Goal: Task Accomplishment & Management: Manage account settings

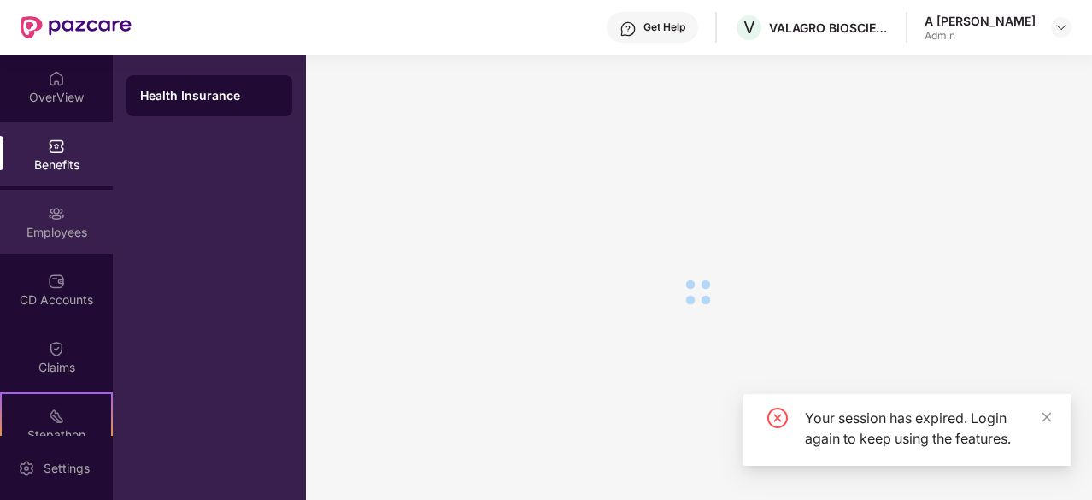
click at [65, 231] on div "Employees" at bounding box center [56, 232] width 113 height 17
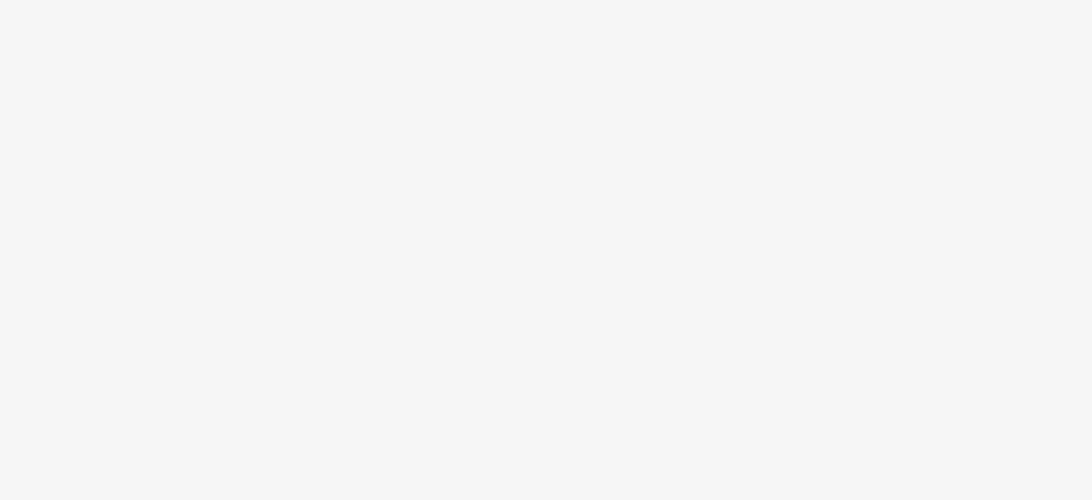
drag, startPoint x: 0, startPoint y: 0, endPoint x: 497, endPoint y: 284, distance: 572.4
click at [497, 284] on body at bounding box center [546, 250] width 1092 height 500
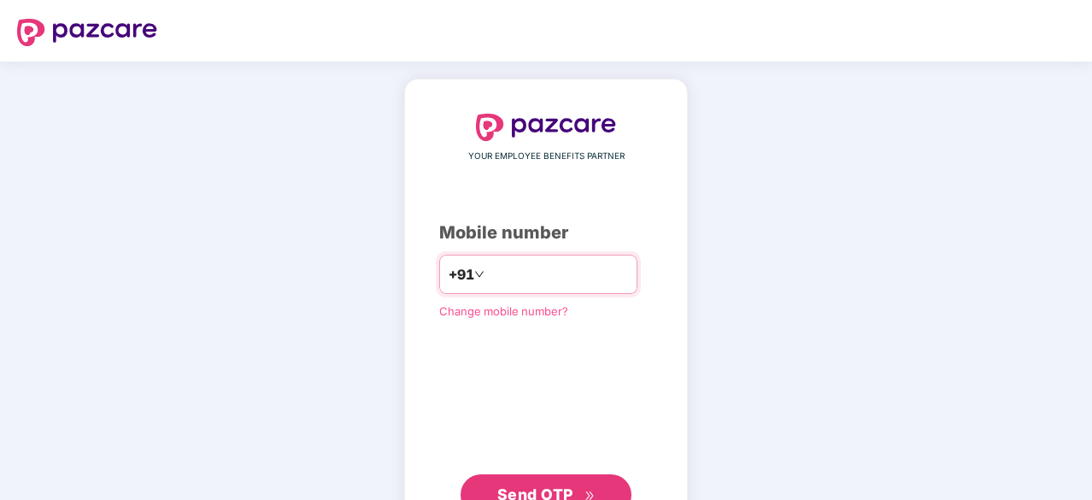
click at [565, 285] on input "number" at bounding box center [558, 274] width 140 height 27
type input "**********"
click at [572, 493] on span "Send OTP" at bounding box center [546, 493] width 98 height 24
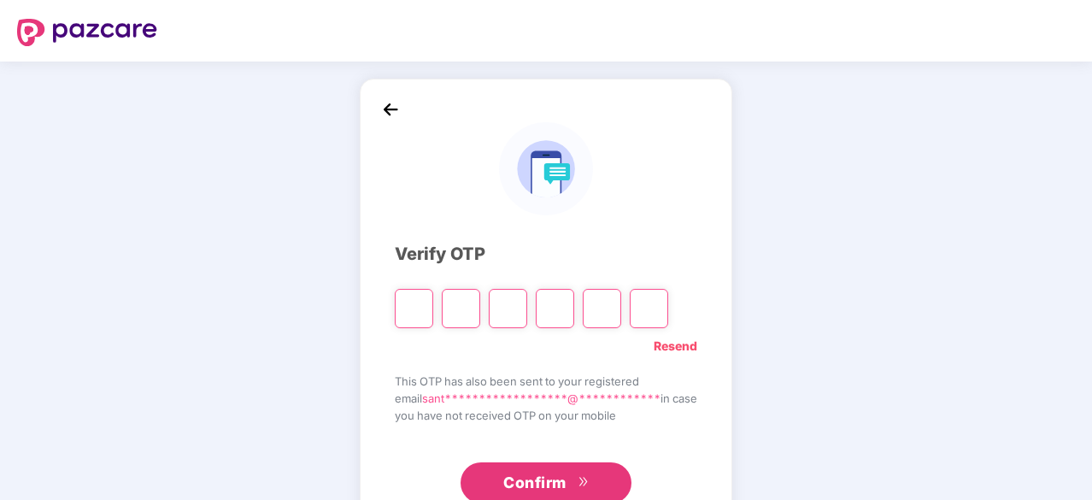
type input "*"
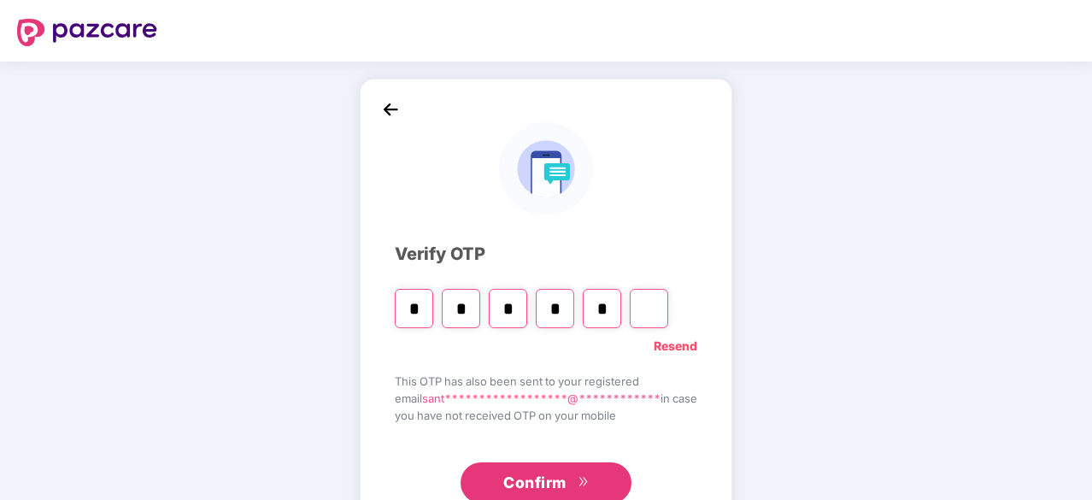
type input "*"
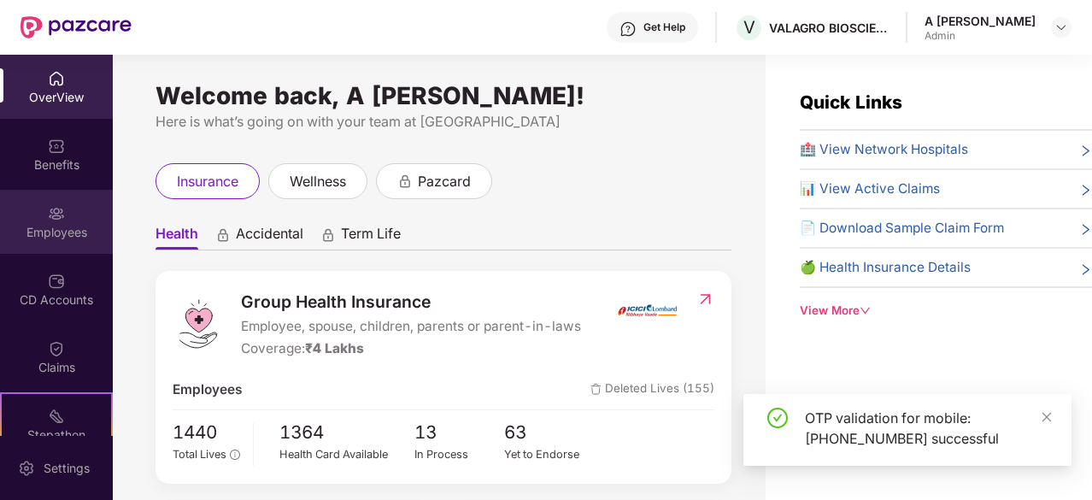
click at [62, 226] on div "Employees" at bounding box center [56, 232] width 113 height 17
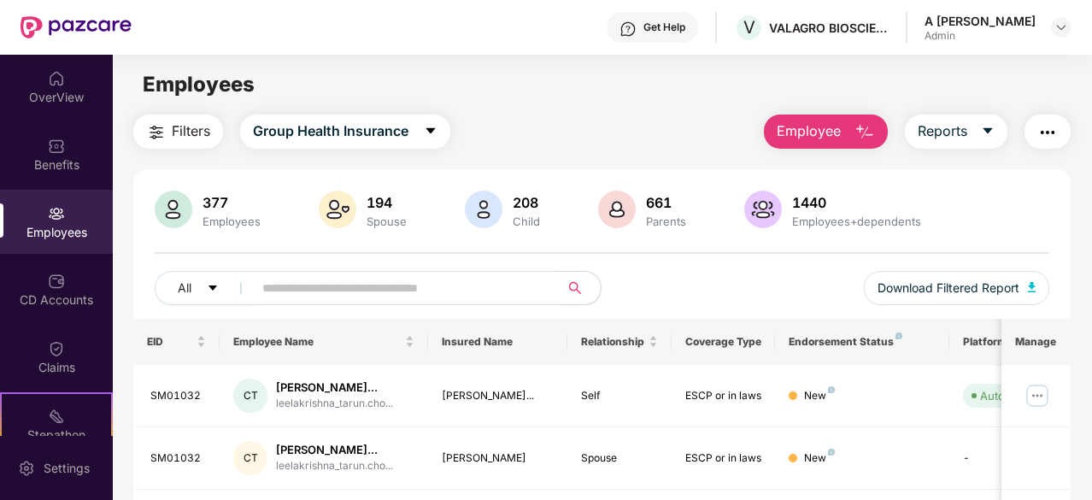
click at [818, 138] on span "Employee" at bounding box center [808, 130] width 64 height 21
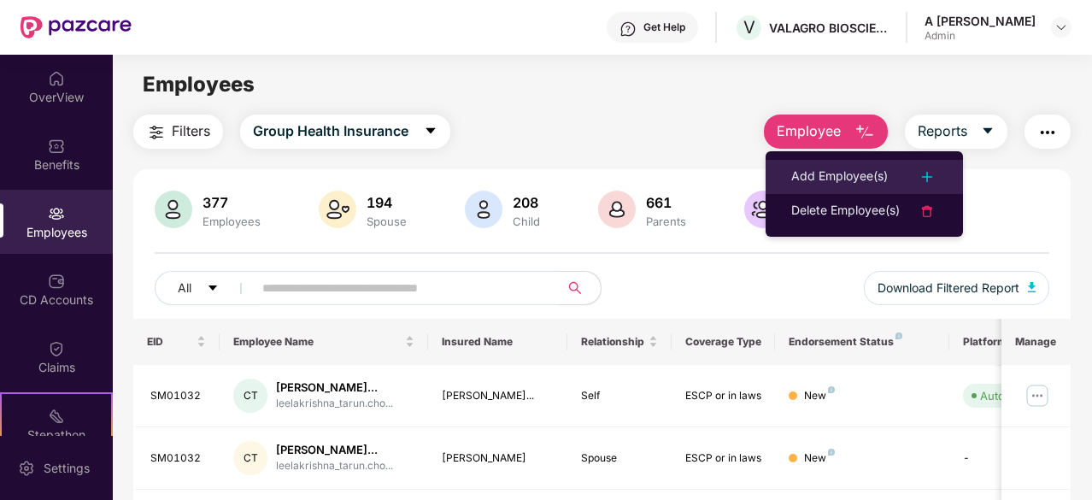
click at [847, 174] on div "Add Employee(s)" at bounding box center [839, 177] width 97 height 21
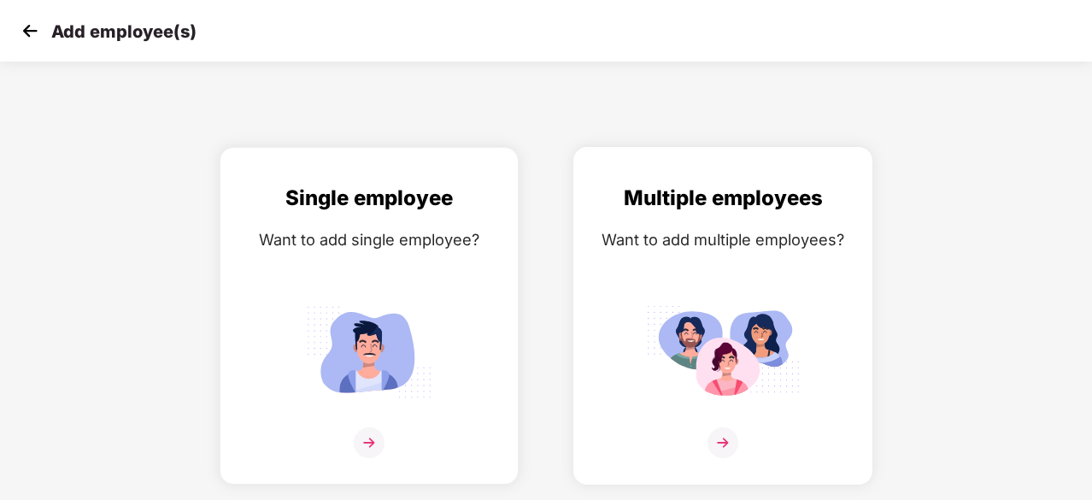
click at [728, 422] on div "Multiple employees Want to add multiple employees?" at bounding box center [722, 330] width 263 height 297
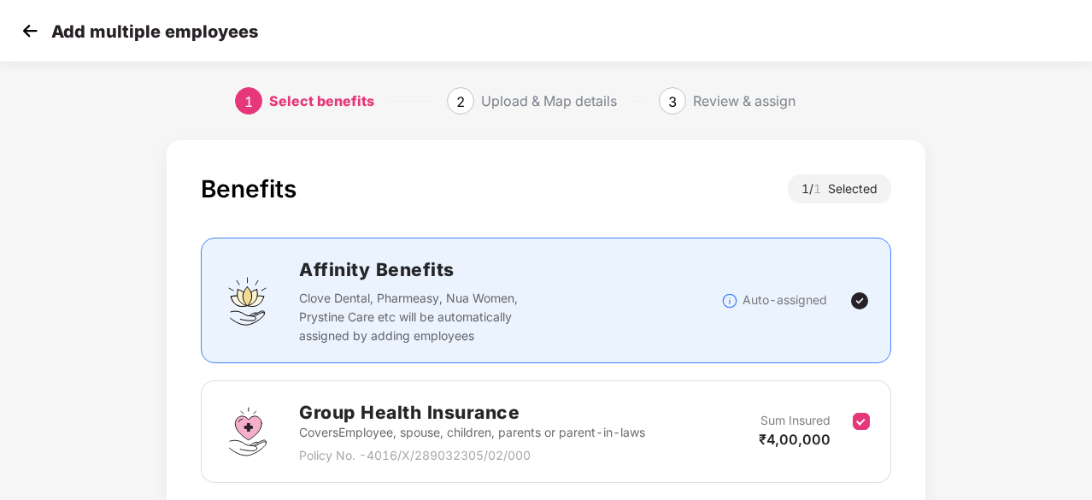
click at [1087, 138] on div "Benefits 1 / 1 Selected Affinity Benefits Clove Dental, Pharmeasy, Nua Women, P…" at bounding box center [546, 382] width 1092 height 500
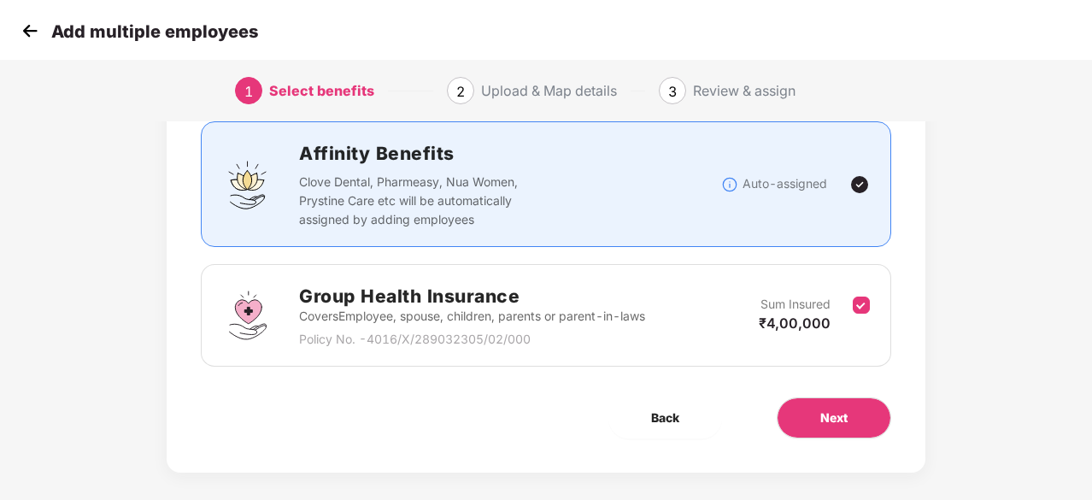
scroll to position [130, 0]
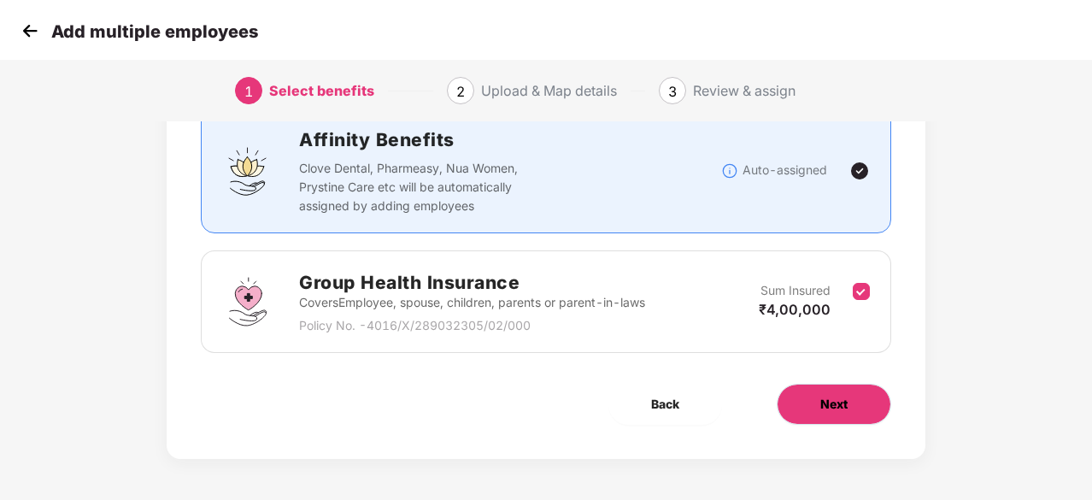
click at [823, 395] on span "Next" at bounding box center [833, 404] width 27 height 19
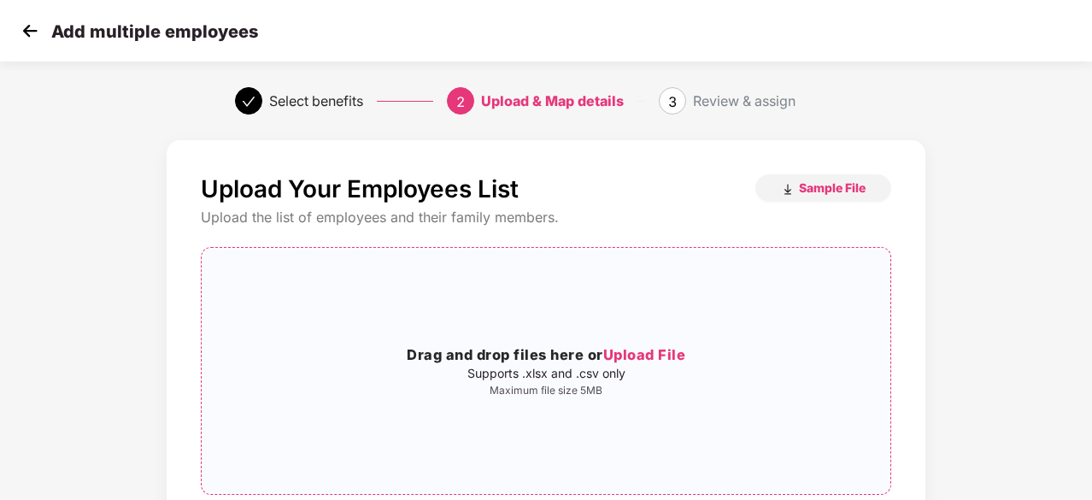
click at [655, 353] on span "Upload File" at bounding box center [644, 354] width 83 height 17
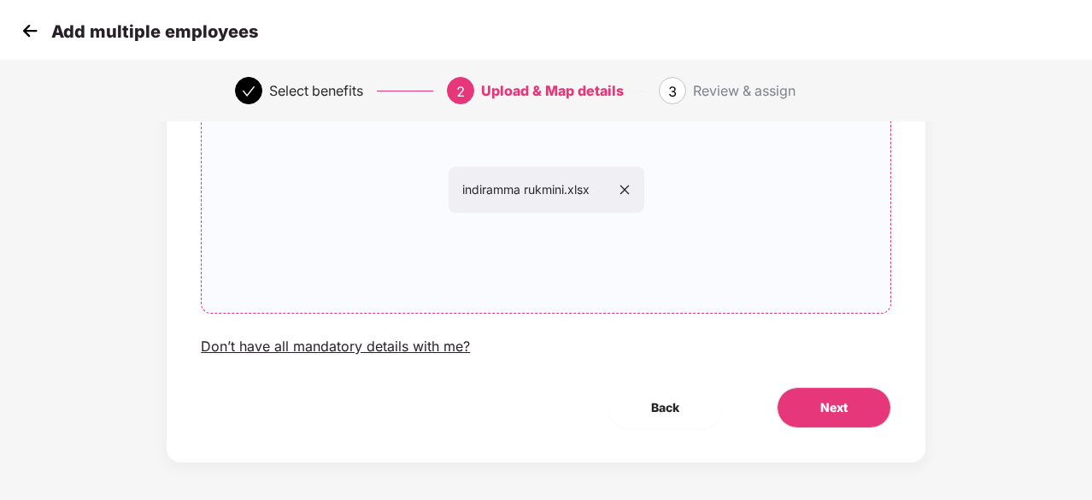
scroll to position [186, 0]
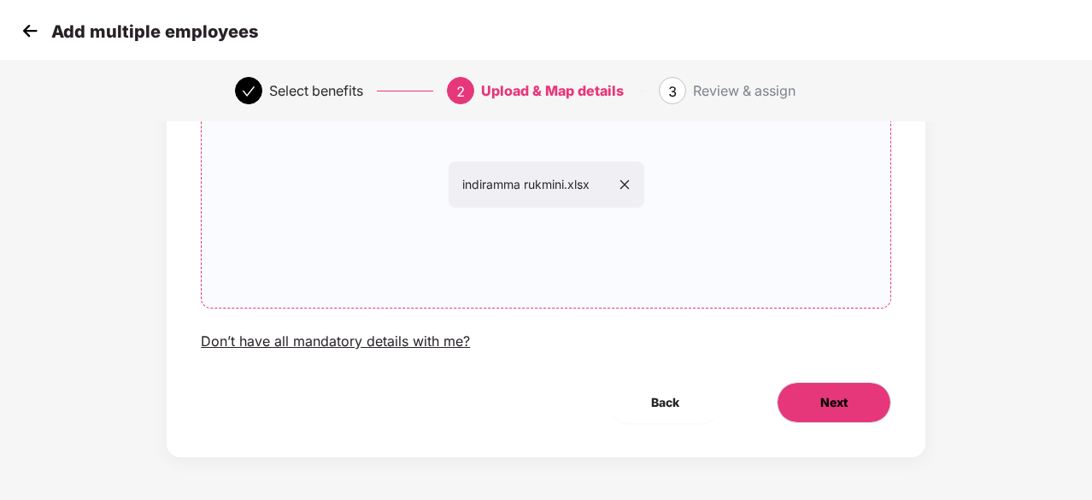
click at [839, 401] on span "Next" at bounding box center [833, 402] width 27 height 19
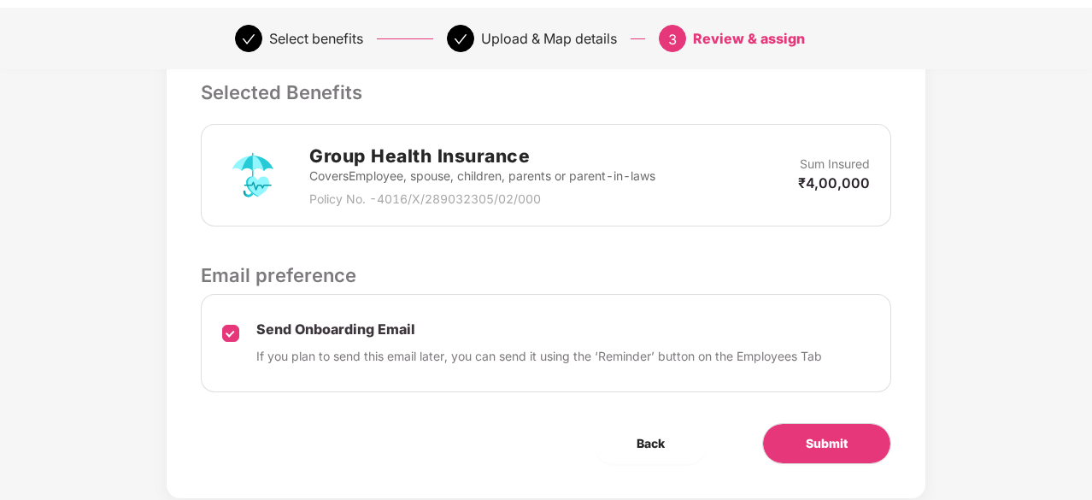
scroll to position [469, 0]
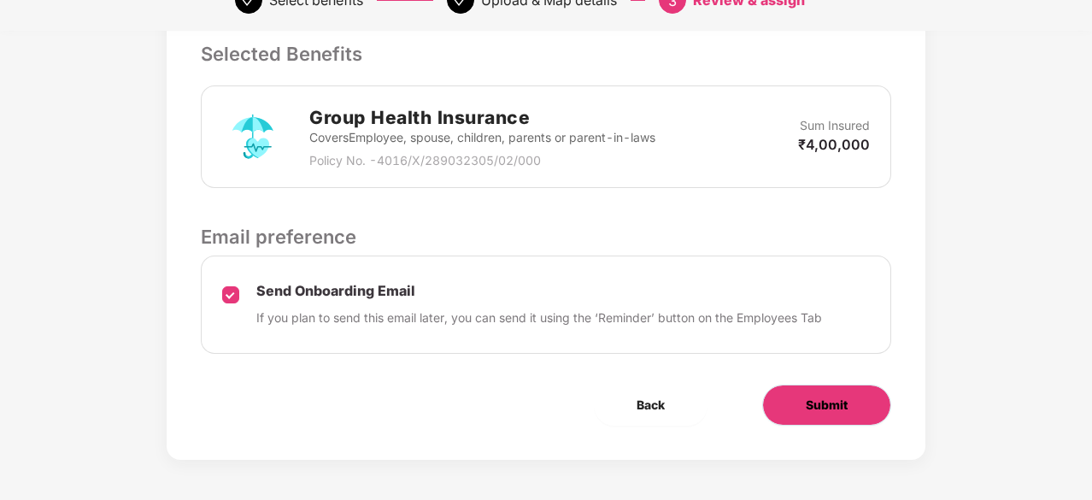
click at [815, 405] on span "Submit" at bounding box center [827, 405] width 42 height 19
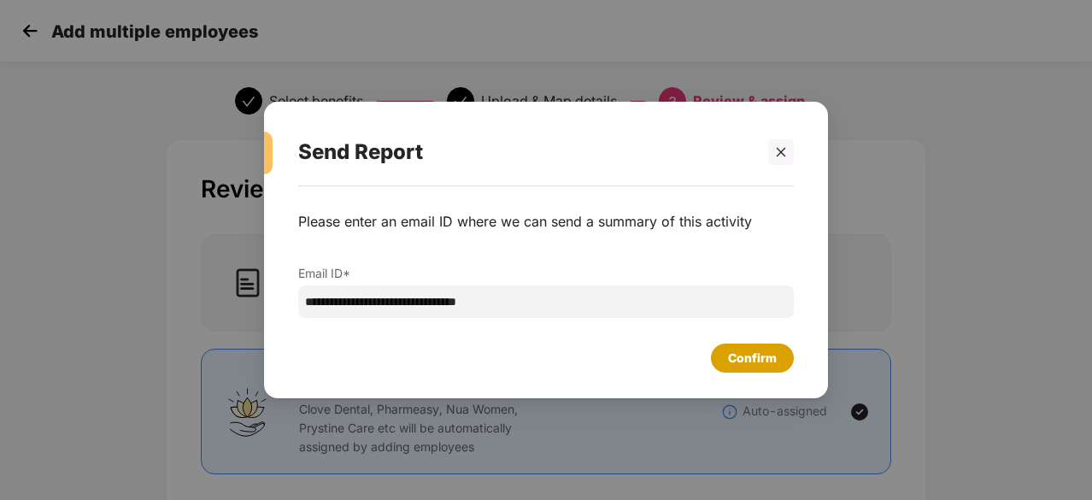
click at [741, 354] on div "Confirm" at bounding box center [752, 358] width 49 height 19
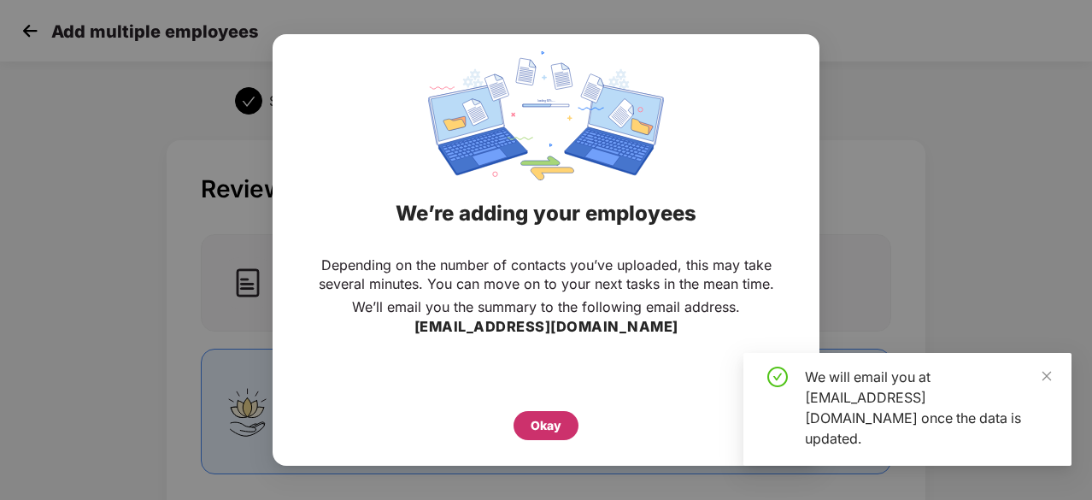
click at [550, 421] on div "Okay" at bounding box center [545, 425] width 31 height 19
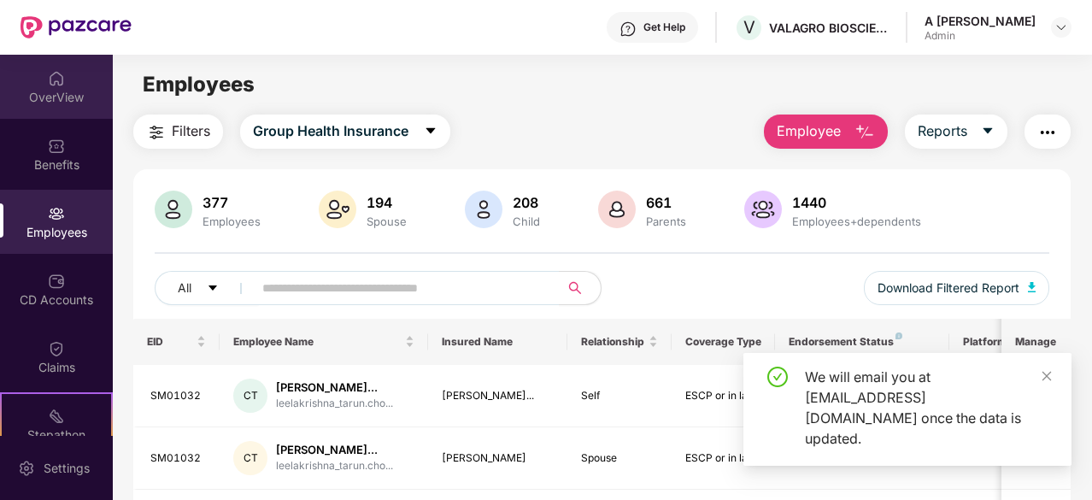
click at [43, 108] on div "OverView" at bounding box center [56, 87] width 113 height 64
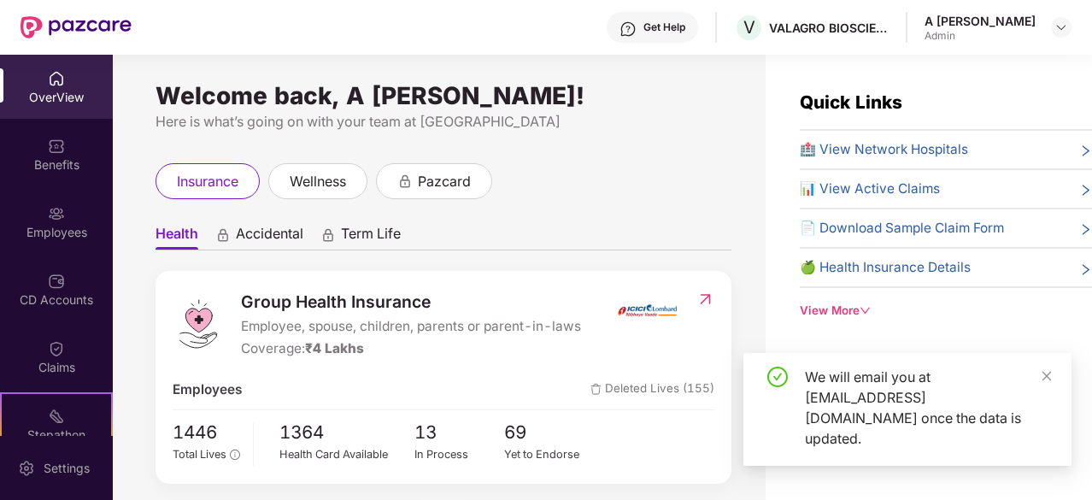
click at [62, 233] on div "Employees" at bounding box center [56, 232] width 113 height 17
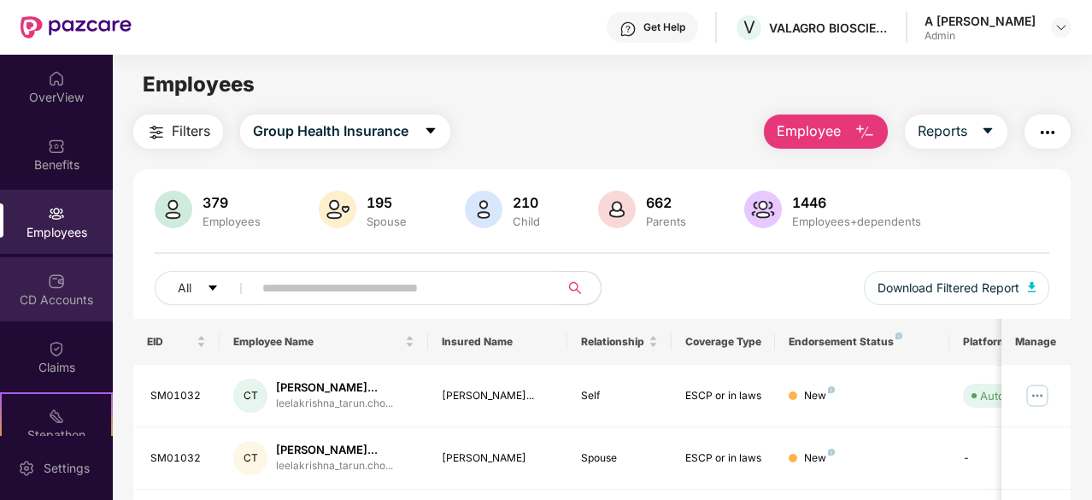
click at [68, 280] on div "CD Accounts" at bounding box center [56, 289] width 113 height 64
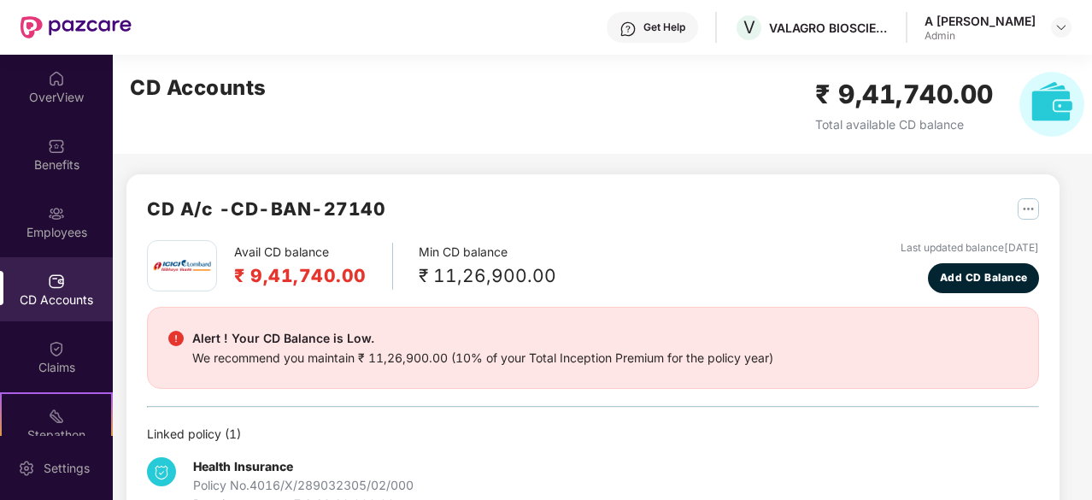
click at [68, 261] on div "CD Accounts" at bounding box center [56, 289] width 113 height 64
click at [62, 231] on div "Employees" at bounding box center [56, 232] width 113 height 17
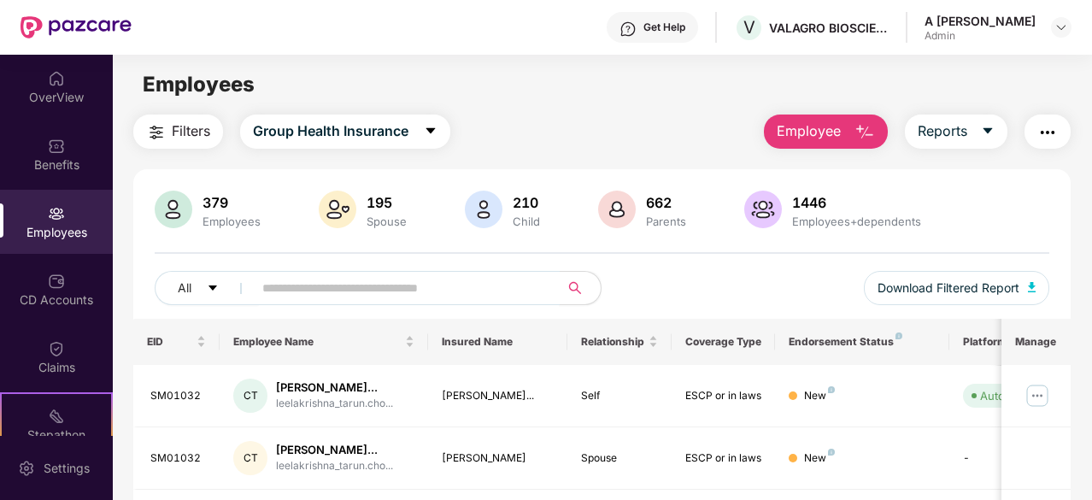
click at [329, 290] on input "text" at bounding box center [399, 288] width 274 height 26
click at [635, 119] on div "Filters Group Health Insurance Employee Reports" at bounding box center [601, 131] width 937 height 34
click at [366, 285] on input "text" at bounding box center [399, 288] width 274 height 26
click at [610, 114] on div "Filters Group Health Insurance Employee Reports" at bounding box center [601, 131] width 937 height 34
click at [372, 287] on input "*******" at bounding box center [399, 288] width 274 height 26
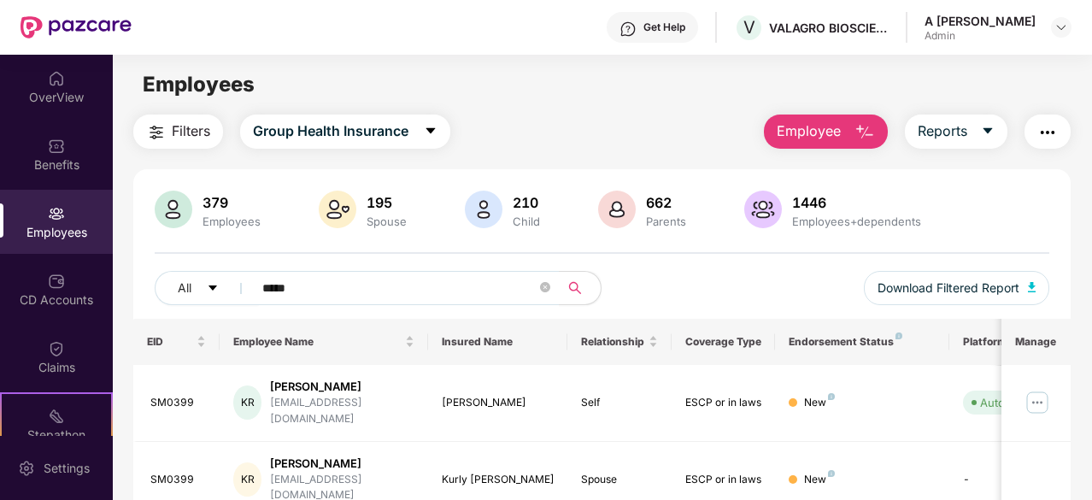
click at [602, 85] on div "Employees" at bounding box center [602, 84] width 978 height 32
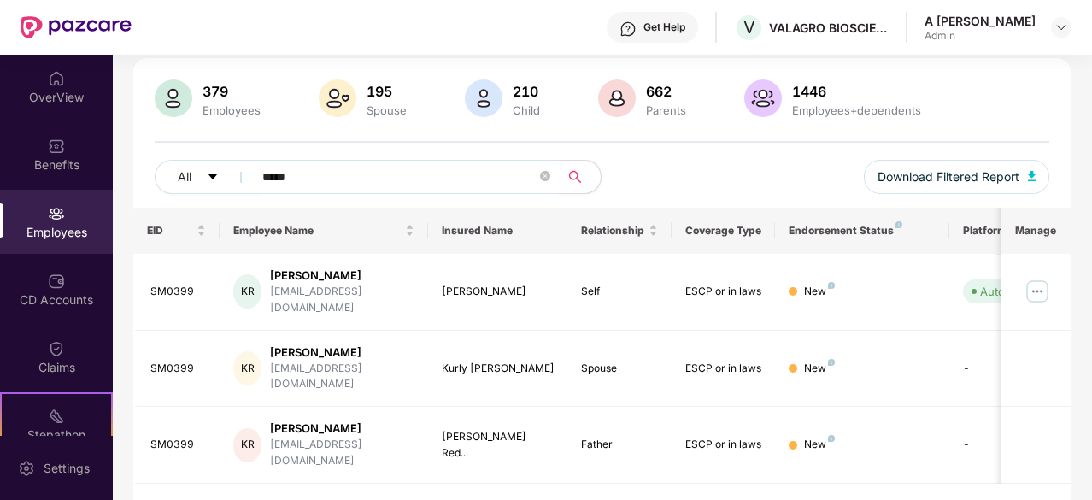
scroll to position [77, 0]
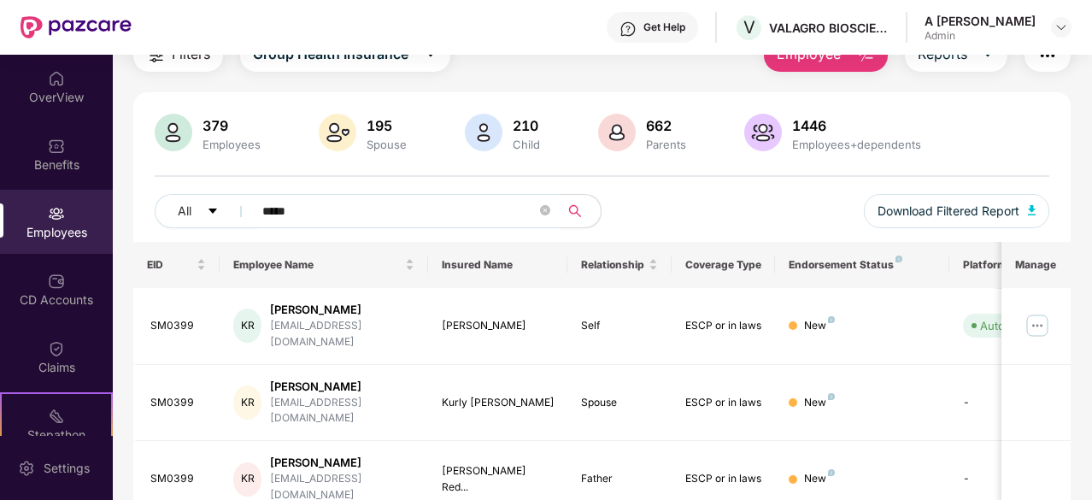
click at [383, 209] on input "*****" at bounding box center [399, 211] width 274 height 26
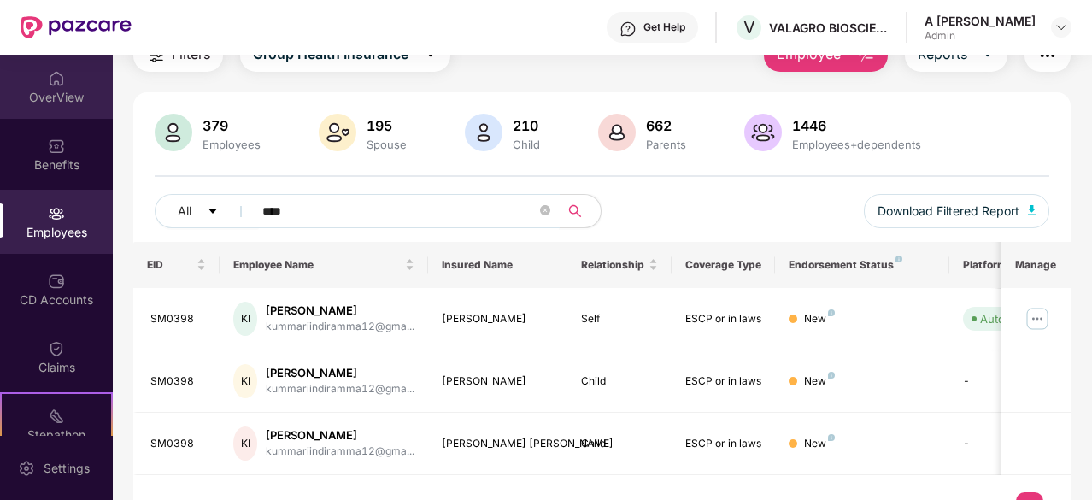
type input "****"
click at [56, 107] on div "OverView" at bounding box center [56, 87] width 113 height 64
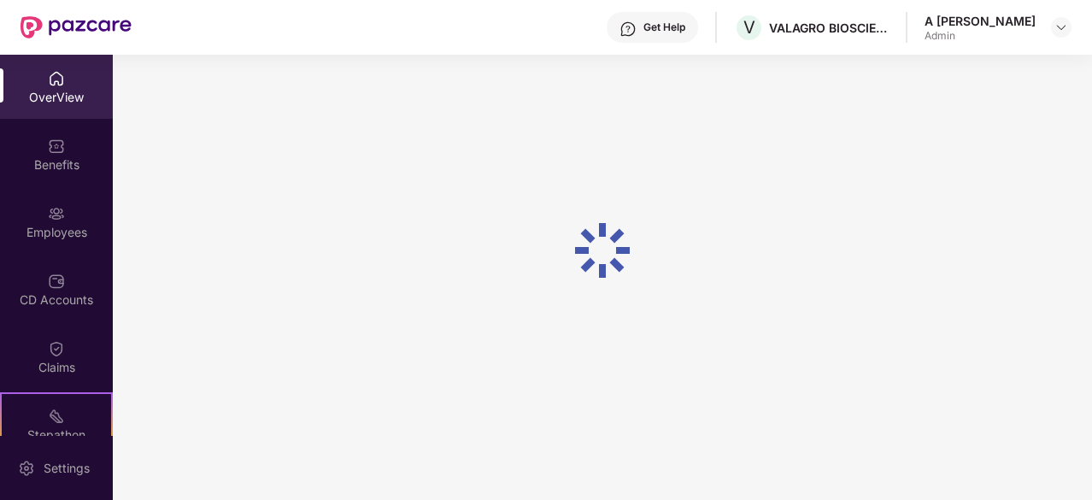
scroll to position [55, 0]
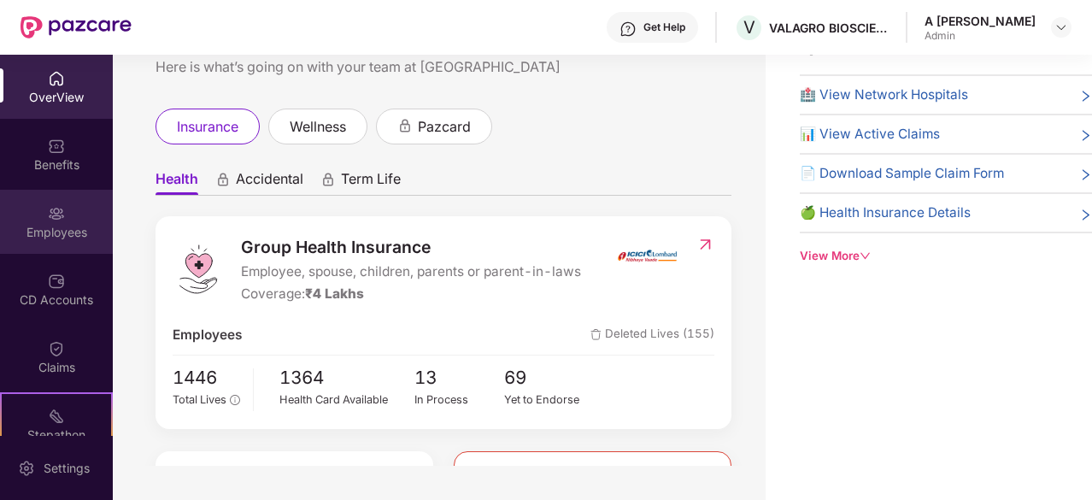
click at [58, 221] on img at bounding box center [56, 213] width 17 height 17
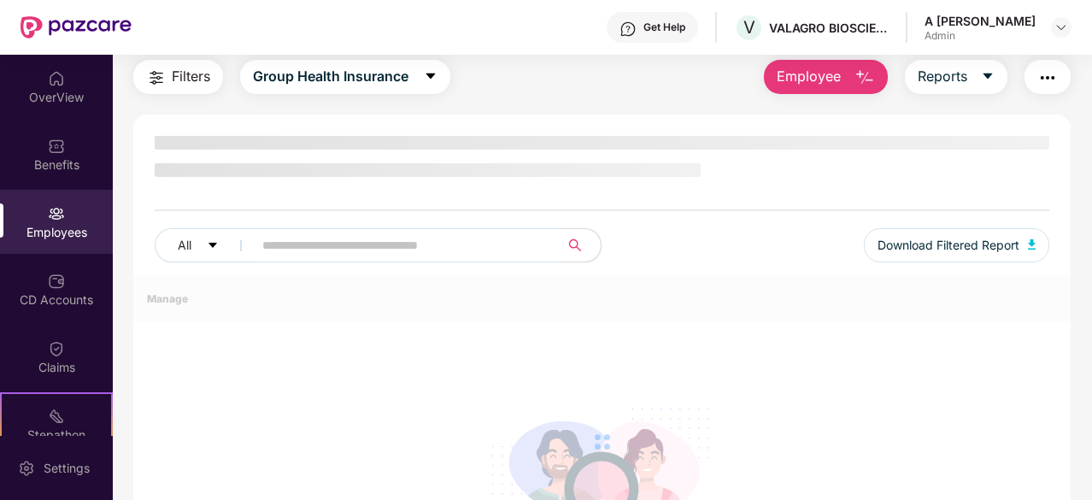
scroll to position [77, 0]
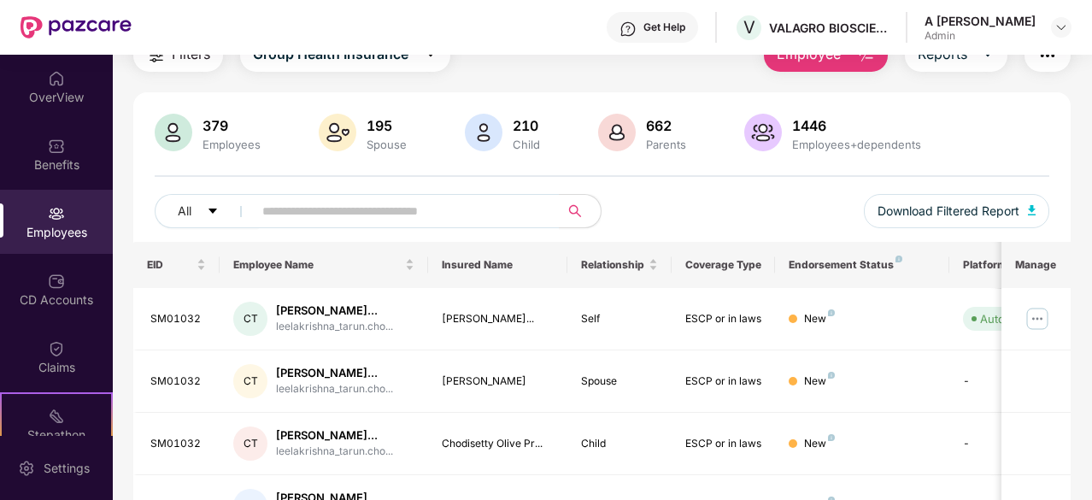
click at [821, 203] on div "All Download Filtered Report" at bounding box center [602, 218] width 894 height 48
click at [1083, 195] on div "Filters Group Health Insurance Employee Reports 379 Employees 195 Spouse 210 Ch…" at bounding box center [602, 505] width 978 height 935
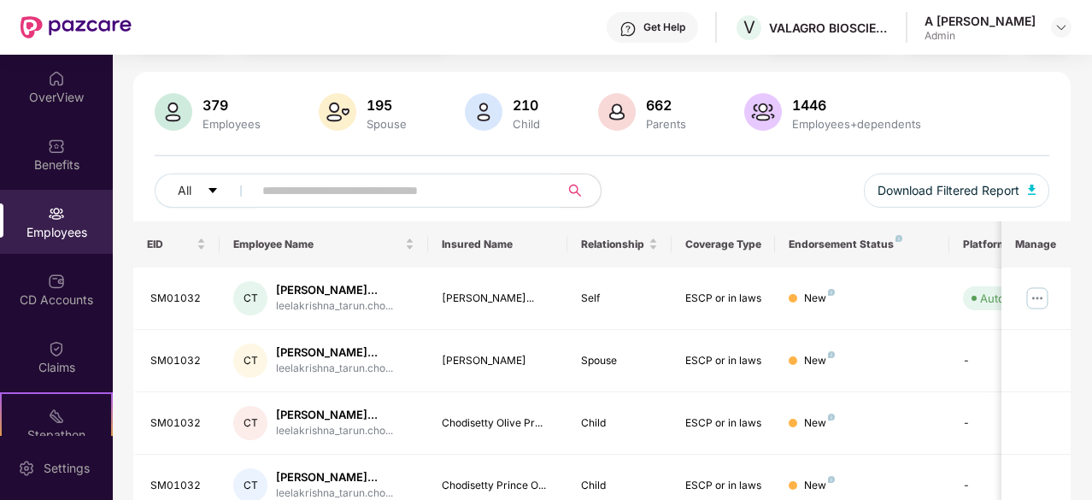
scroll to position [0, 0]
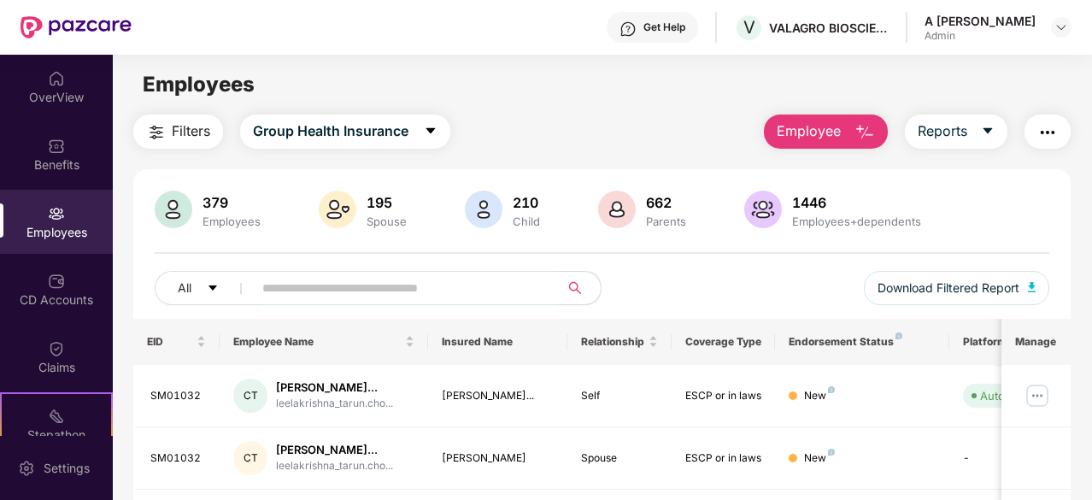
click at [567, 118] on div "Filters Group Health Insurance Employee Reports" at bounding box center [601, 131] width 937 height 34
click at [369, 146] on button "Group Health Insurance" at bounding box center [345, 131] width 210 height 34
click at [524, 107] on main "Employees Filters Group Health Insurance Employee Reports 379 Employees 195 Spo…" at bounding box center [602, 305] width 978 height 500
click at [84, 282] on div "CD Accounts" at bounding box center [56, 289] width 113 height 64
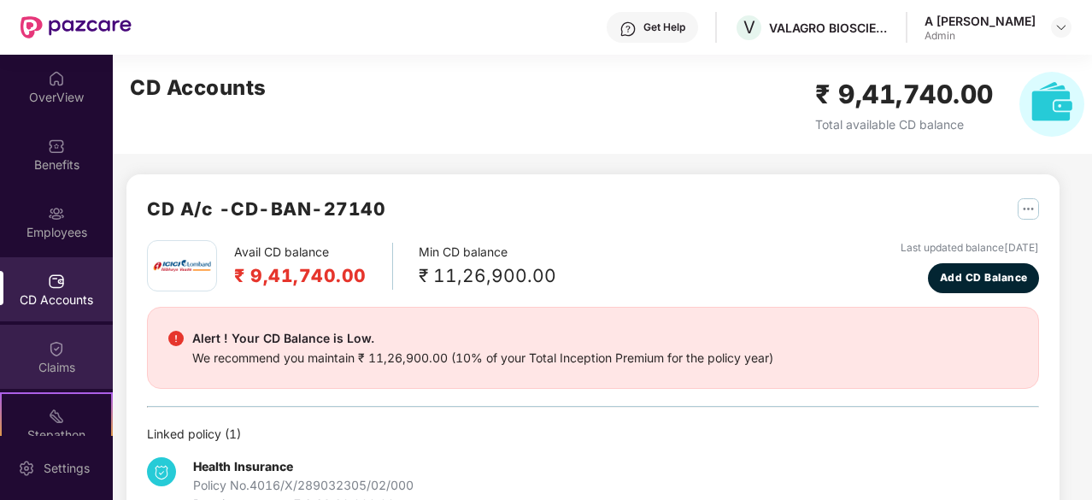
click at [50, 357] on div "Claims" at bounding box center [56, 357] width 113 height 64
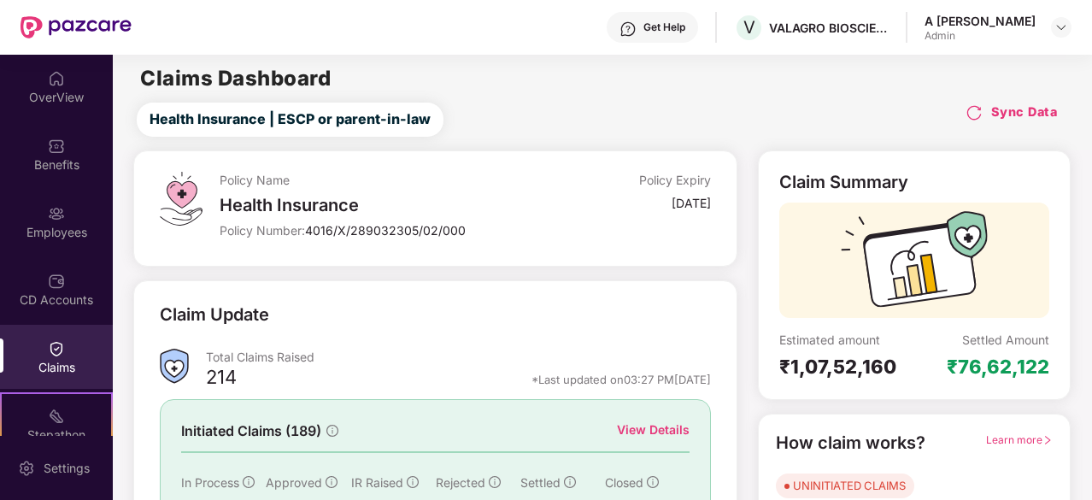
click at [618, 68] on div "Claims Dashboard" at bounding box center [602, 78] width 978 height 21
click at [1010, 121] on div "Sync Data" at bounding box center [1011, 120] width 92 height 34
click at [986, 115] on div "Sync Data" at bounding box center [1011, 112] width 92 height 19
click at [971, 108] on img at bounding box center [973, 112] width 17 height 17
